Goal: Find specific page/section: Find specific page/section

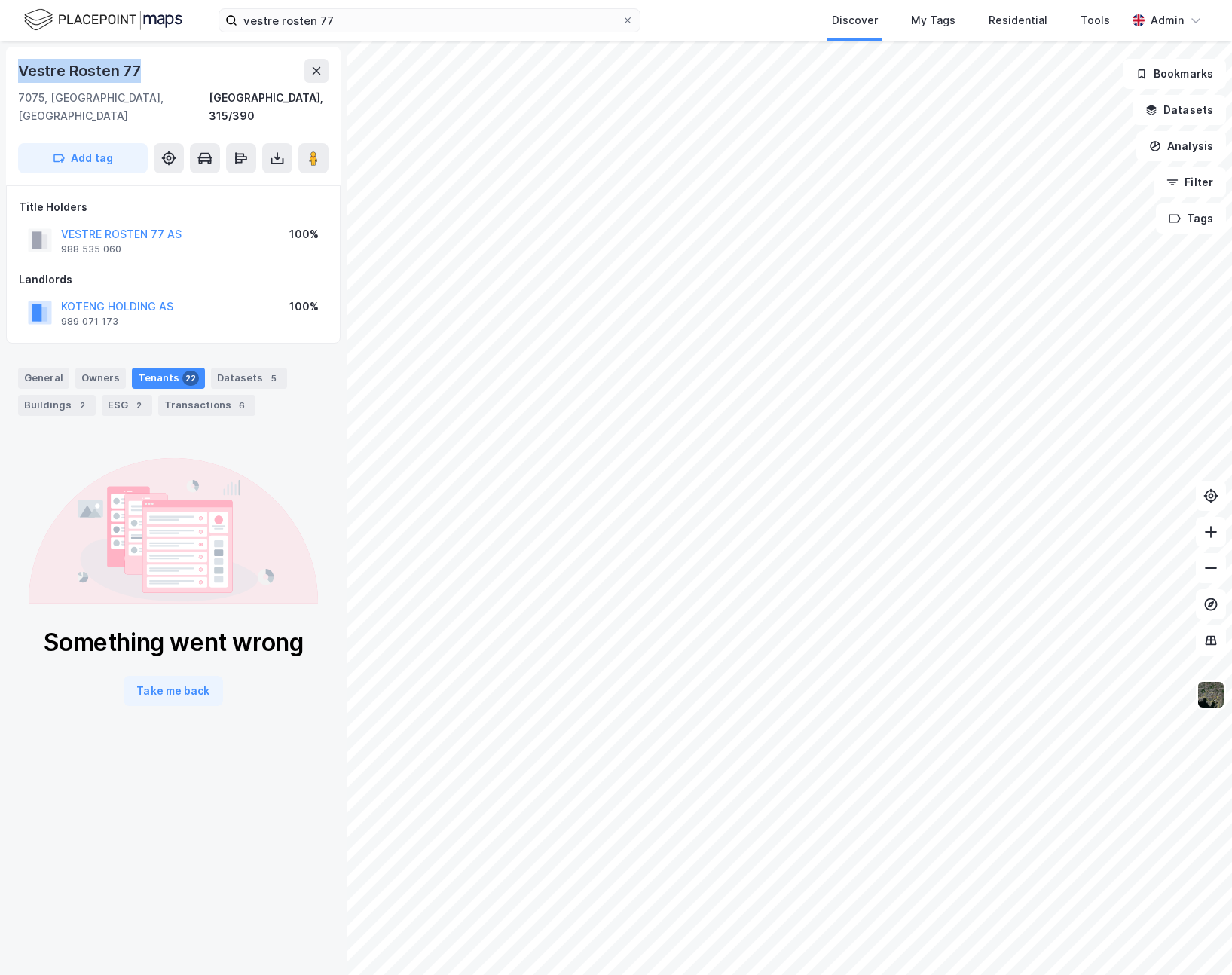
click at [19, 77] on div "Vestre Rosten 77" at bounding box center [173, 70] width 310 height 24
